Goal: Information Seeking & Learning: Learn about a topic

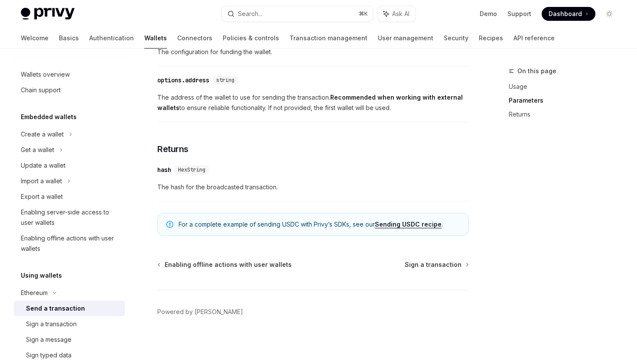
scroll to position [559, 0]
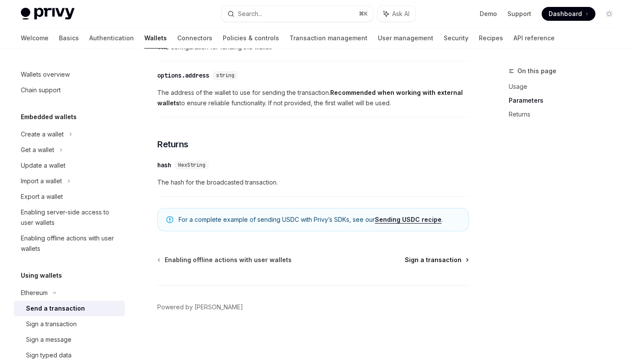
click at [433, 259] on span "Sign a transaction" at bounding box center [432, 259] width 57 height 9
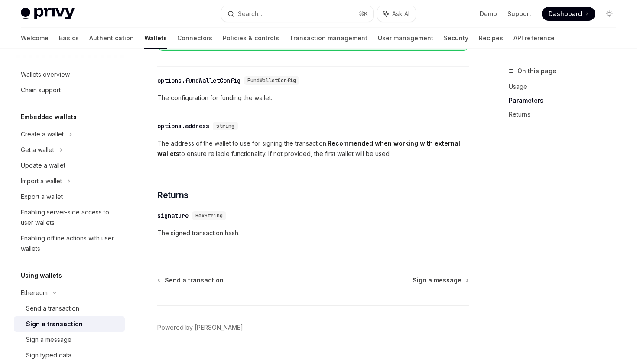
scroll to position [528, 0]
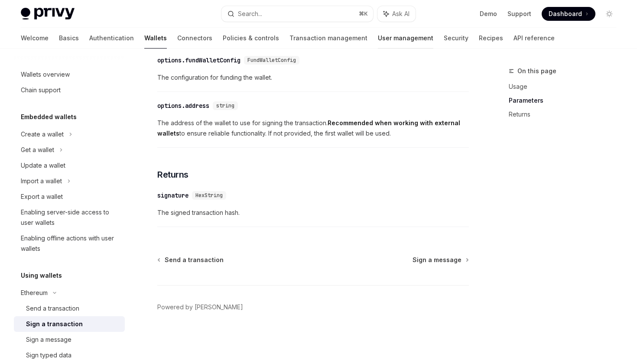
click at [378, 38] on link "User management" at bounding box center [405, 38] width 55 height 21
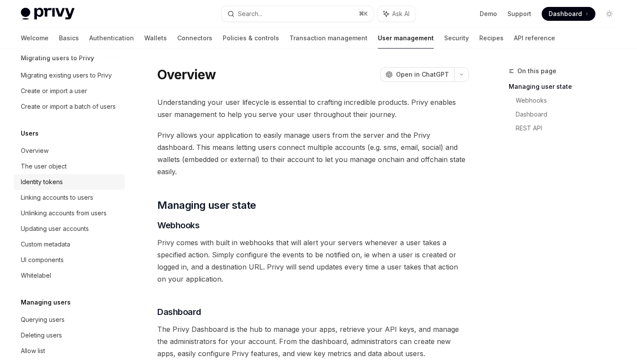
scroll to position [46, 0]
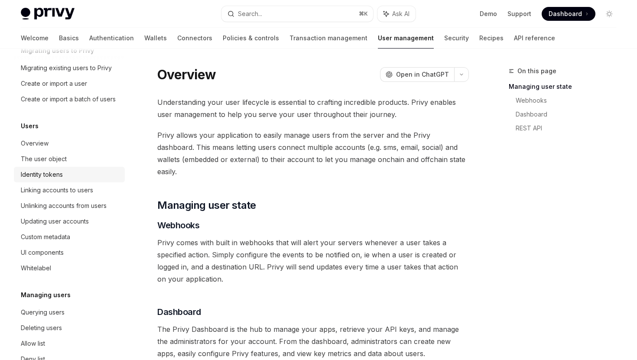
click at [76, 178] on div "Identity tokens" at bounding box center [70, 174] width 99 height 10
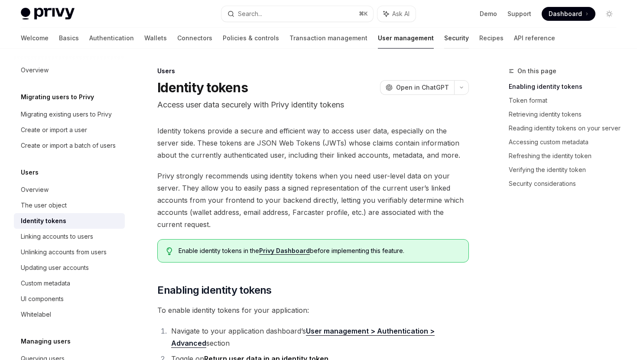
click at [444, 39] on link "Security" at bounding box center [456, 38] width 25 height 21
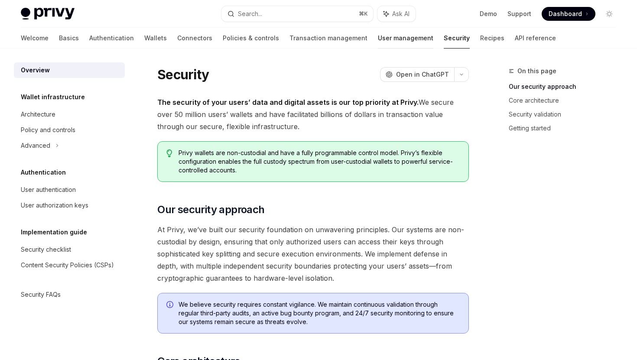
click at [378, 40] on link "User management" at bounding box center [405, 38] width 55 height 21
type textarea "*"
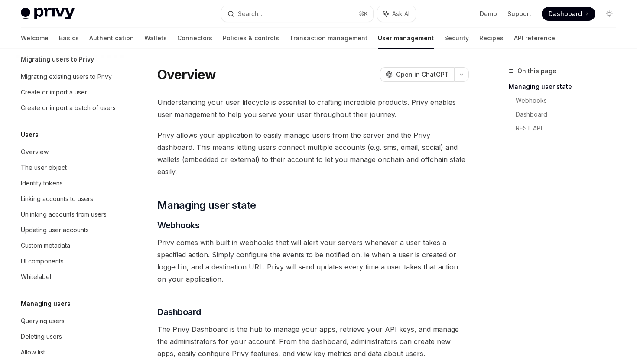
scroll to position [42, 0]
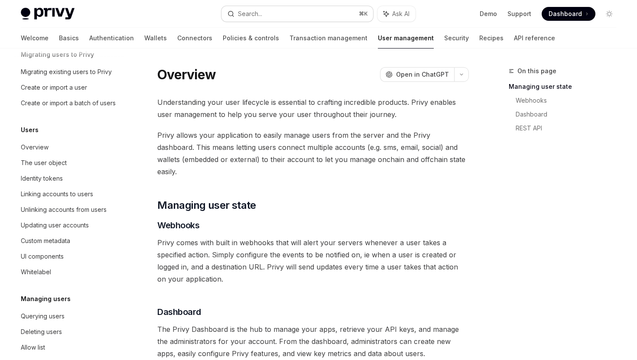
click at [312, 17] on button "Search... ⌘ K" at bounding box center [296, 14] width 151 height 16
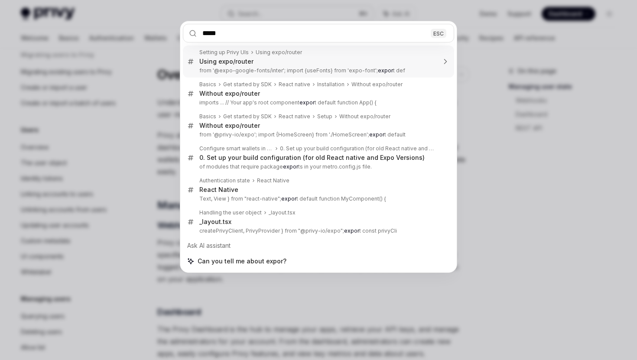
type input "******"
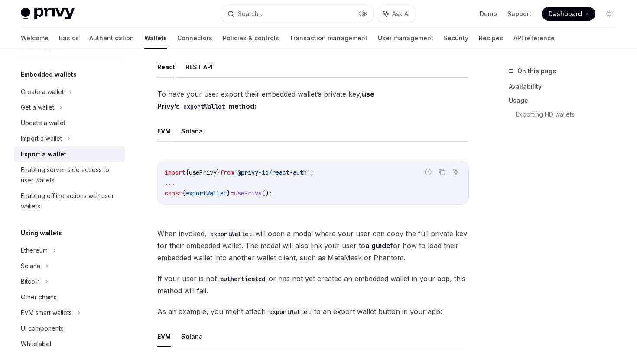
scroll to position [226, 0]
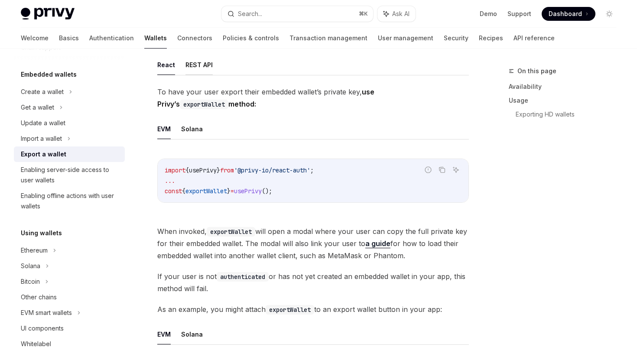
click at [193, 64] on button "REST API" at bounding box center [198, 65] width 27 height 20
type textarea "*"
